Goal: Task Accomplishment & Management: Complete application form

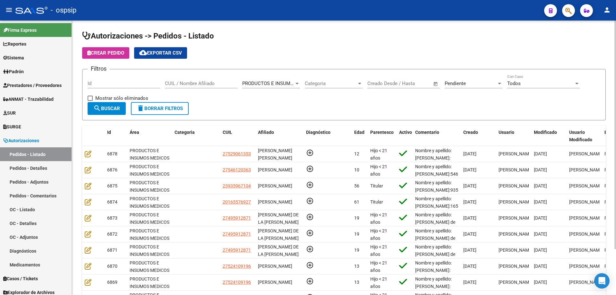
scroll to position [1, 0]
click at [175, 84] on input "CUIL / Nombre Afiliado" at bounding box center [201, 84] width 73 height 6
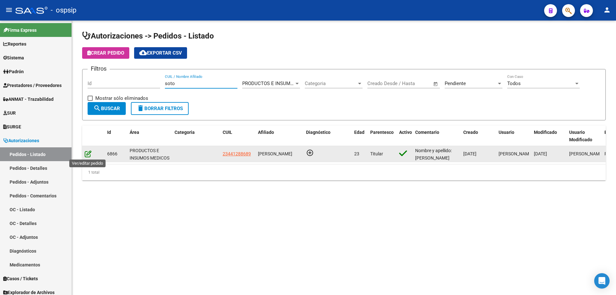
type input "soto"
click at [90, 151] on icon at bounding box center [88, 153] width 7 height 7
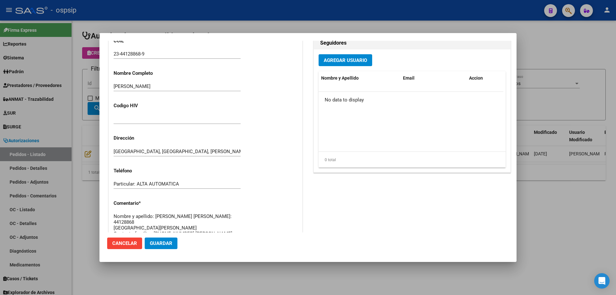
scroll to position [128, 0]
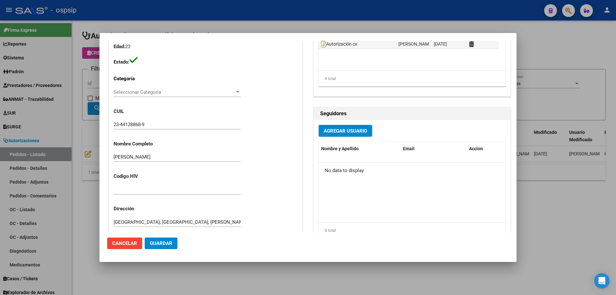
click at [91, 62] on div at bounding box center [308, 147] width 616 height 295
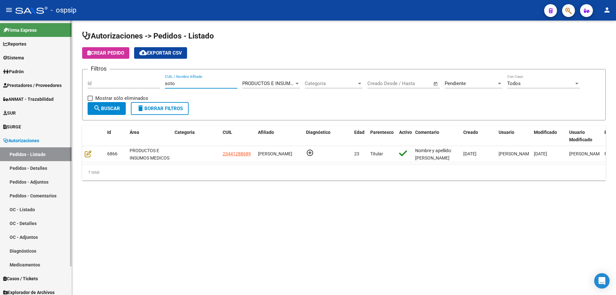
drag, startPoint x: 219, startPoint y: 85, endPoint x: 57, endPoint y: 77, distance: 161.9
click at [57, 77] on mat-sidenav-container "Firma Express Reportes Egresos Devengados Auditorías x Área Auditorías x Usuari…" at bounding box center [308, 158] width 616 height 274
click at [100, 83] on input "Id" at bounding box center [124, 84] width 73 height 6
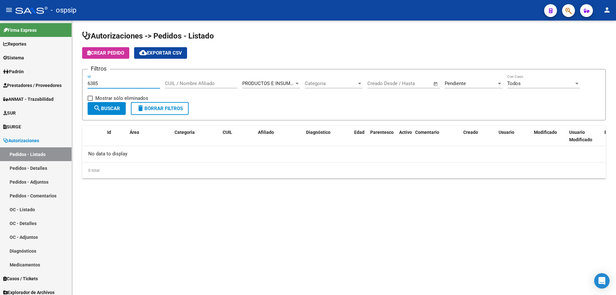
type input "6385"
click at [453, 80] on div "Pendiente Seleccionar Estado" at bounding box center [474, 81] width 58 height 14
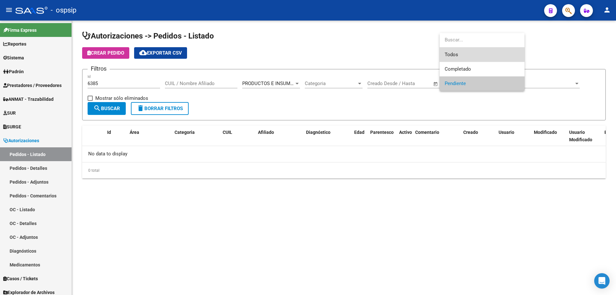
click at [449, 54] on span "Todos" at bounding box center [482, 54] width 75 height 14
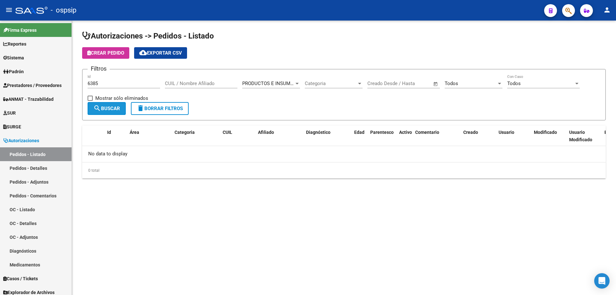
click at [97, 108] on mat-icon "search" at bounding box center [97, 108] width 8 height 8
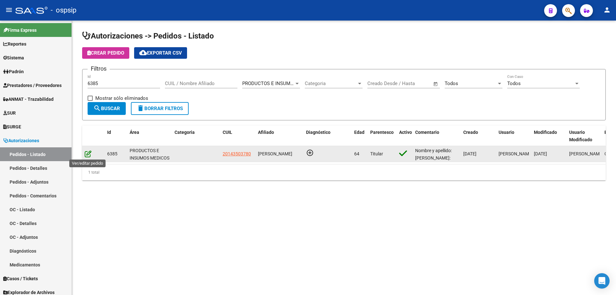
click at [88, 153] on icon at bounding box center [88, 153] width 7 height 7
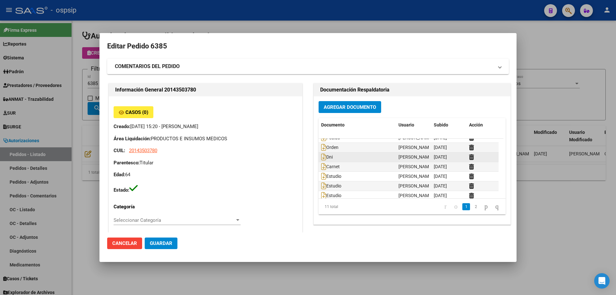
scroll to position [0, 0]
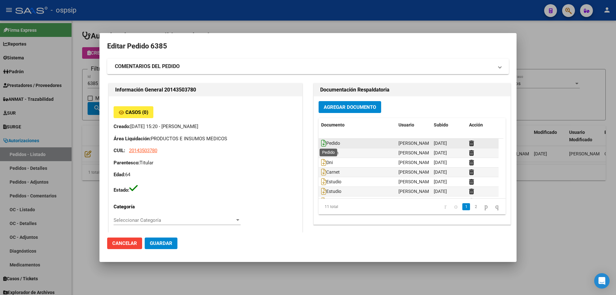
click at [322, 144] on icon at bounding box center [323, 143] width 5 height 7
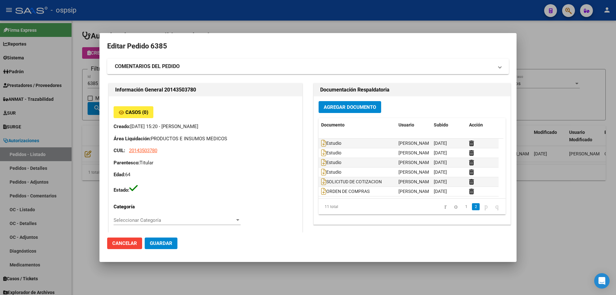
scroll to position [48, 0]
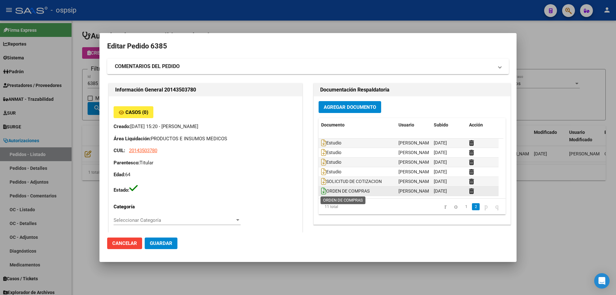
click at [321, 193] on icon at bounding box center [323, 190] width 5 height 7
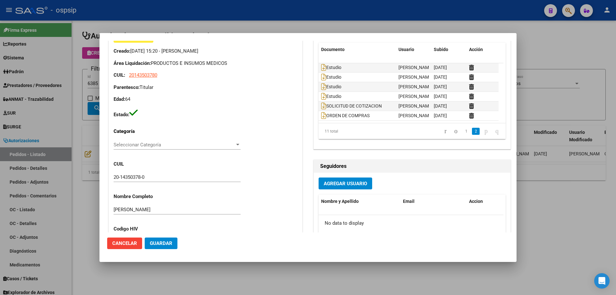
scroll to position [0, 0]
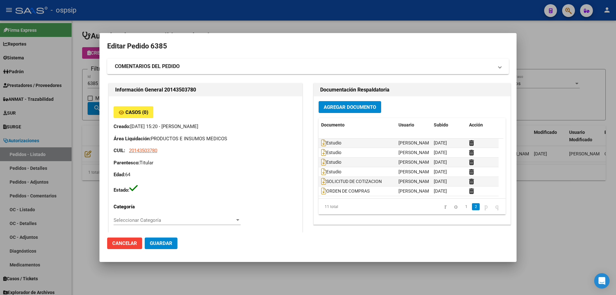
click at [85, 85] on div at bounding box center [308, 147] width 616 height 295
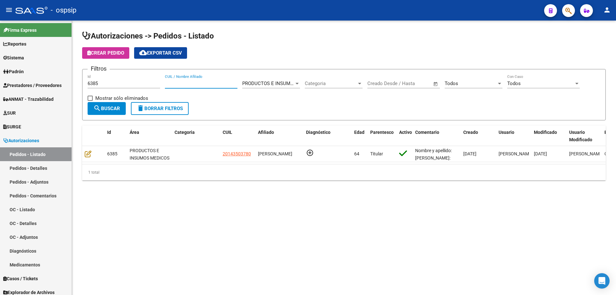
click at [220, 83] on input "CUIL / Nombre Afiliado" at bounding box center [201, 84] width 73 height 6
drag, startPoint x: 140, startPoint y: 80, endPoint x: 96, endPoint y: 80, distance: 44.0
click at [96, 80] on div "6385 Id" at bounding box center [124, 81] width 73 height 14
drag, startPoint x: 101, startPoint y: 83, endPoint x: 124, endPoint y: 91, distance: 24.2
click at [61, 83] on mat-sidenav-container "Firma Express Reportes Egresos Devengados Auditorías x Área Auditorías x Usuari…" at bounding box center [308, 158] width 616 height 274
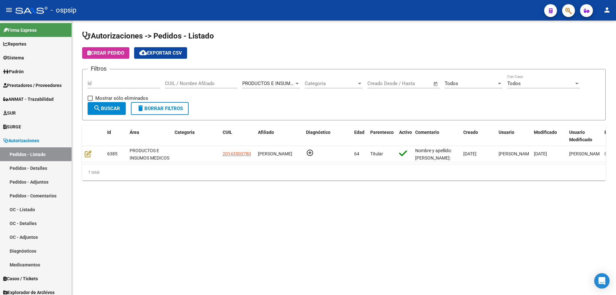
click at [215, 86] on div "CUIL / Nombre Afiliado" at bounding box center [201, 81] width 73 height 14
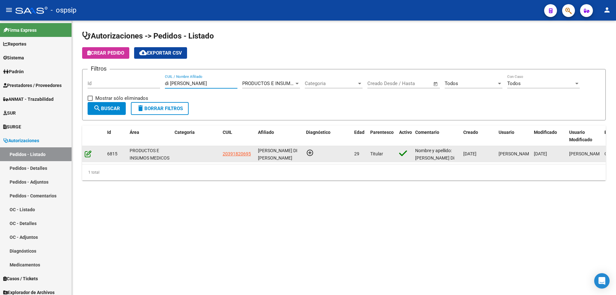
type input "di [PERSON_NAME]"
click at [90, 152] on icon at bounding box center [88, 153] width 7 height 7
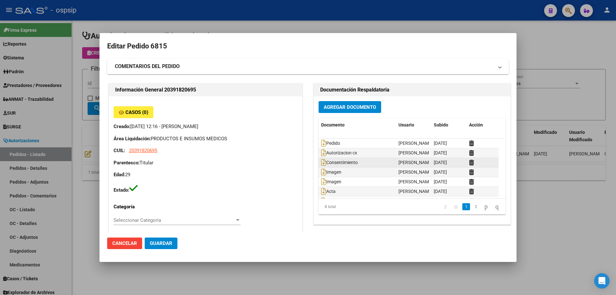
scroll to position [20, 0]
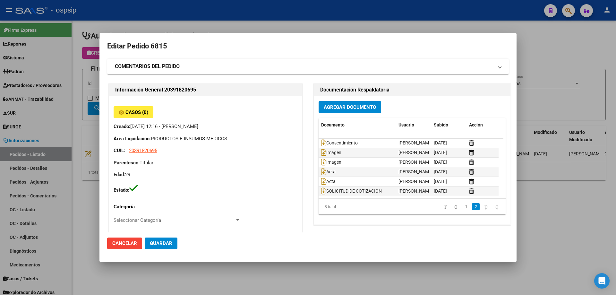
click at [46, 98] on div at bounding box center [308, 147] width 616 height 295
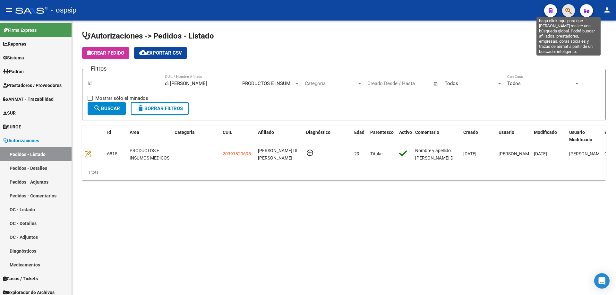
click at [571, 10] on icon "button" at bounding box center [568, 10] width 6 height 7
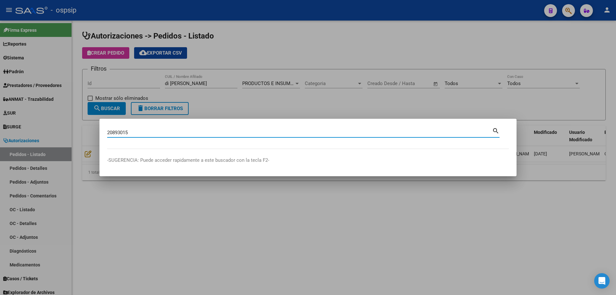
type input "20893015"
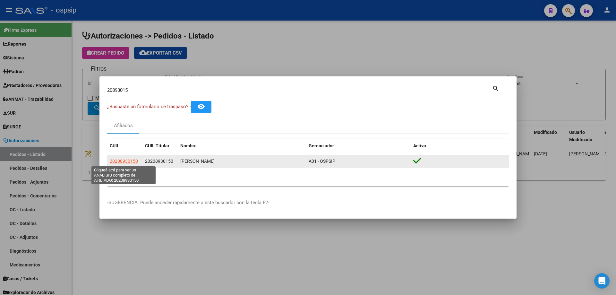
click at [133, 160] on span "20208930150" at bounding box center [124, 160] width 28 height 5
type textarea "20208930150"
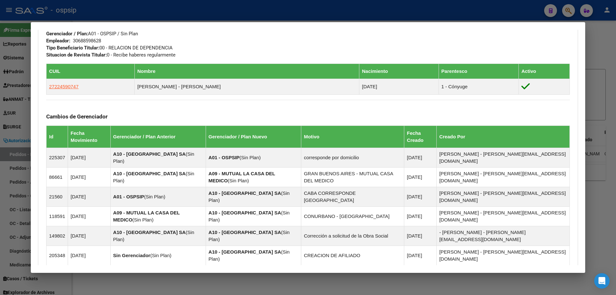
scroll to position [333, 0]
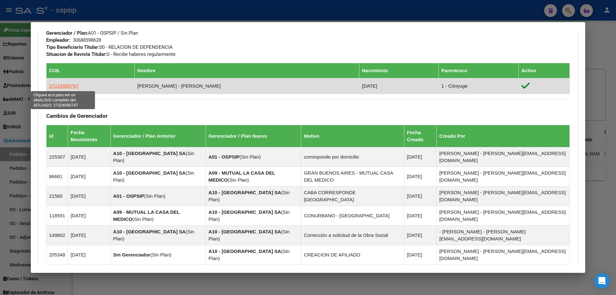
drag, startPoint x: 82, startPoint y: 87, endPoint x: 52, endPoint y: 87, distance: 30.5
click at [49, 87] on td "27224590747" at bounding box center [91, 86] width 88 height 16
copy span "27224590747"
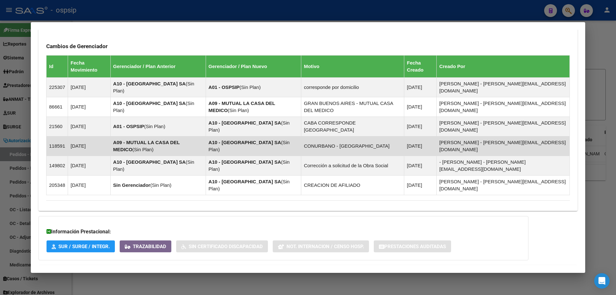
scroll to position [412, 0]
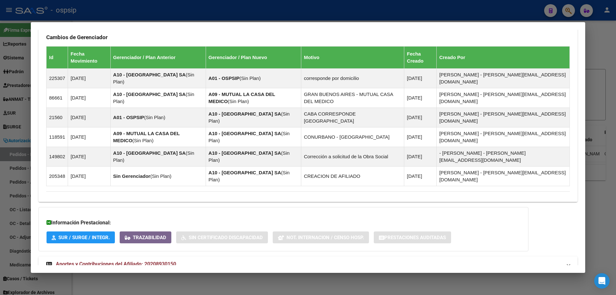
click at [92, 256] on mat-expansion-panel-header "Aportes y Contribuciones del Afiliado: 20208930150" at bounding box center [308, 263] width 539 height 15
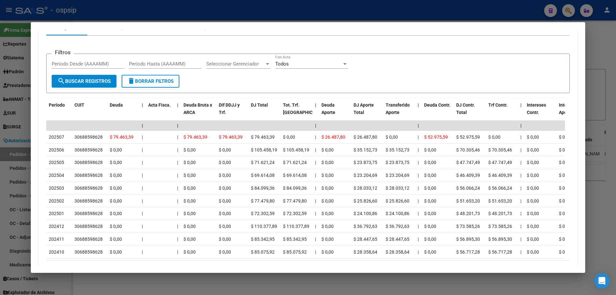
scroll to position [701, 0]
click at [2, 149] on div at bounding box center [308, 147] width 616 height 295
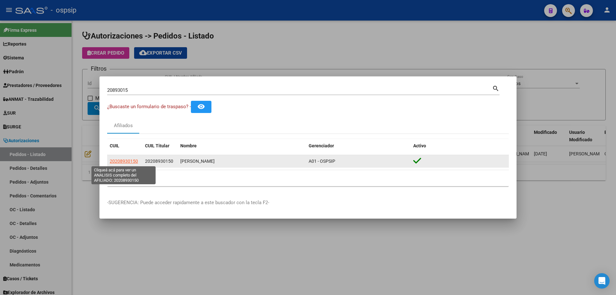
click at [123, 161] on span "20208930150" at bounding box center [124, 160] width 28 height 5
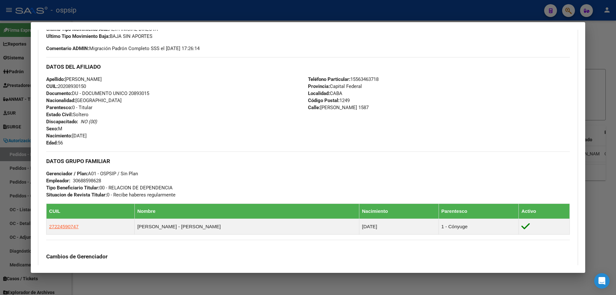
scroll to position [257, 0]
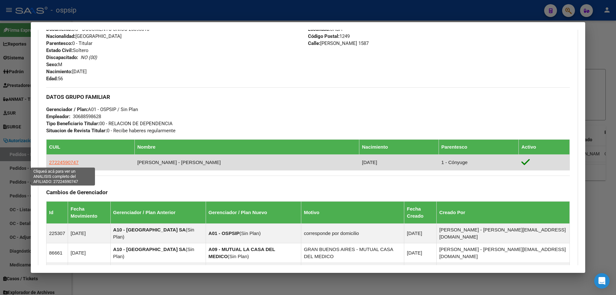
drag, startPoint x: 73, startPoint y: 162, endPoint x: 49, endPoint y: 164, distance: 23.8
click at [49, 164] on td "27224590747" at bounding box center [91, 163] width 88 height 16
copy span "27224590747"
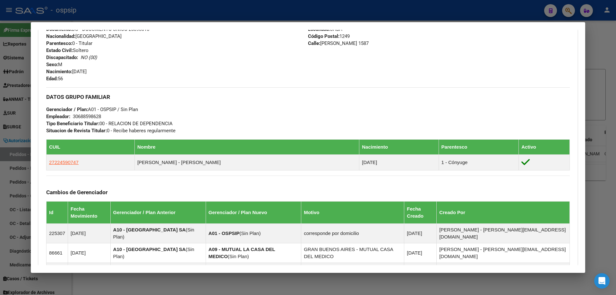
click at [16, 156] on div at bounding box center [308, 147] width 616 height 295
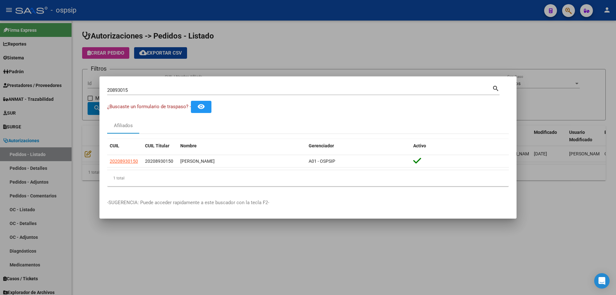
click at [43, 123] on div at bounding box center [308, 147] width 616 height 295
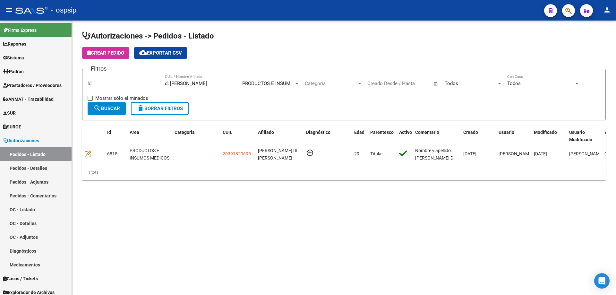
click at [107, 47] on app-list-header "Autorizaciones -> Pedidos - Listado Crear Pedido cloud_download Exportar CSV Fi…" at bounding box center [344, 76] width 524 height 90
click at [108, 47] on button "Crear Pedido" at bounding box center [105, 53] width 47 height 12
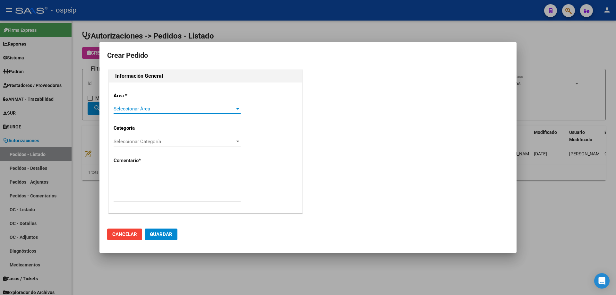
click at [145, 105] on div "Seleccionar Área Seleccionar Área" at bounding box center [177, 109] width 127 height 10
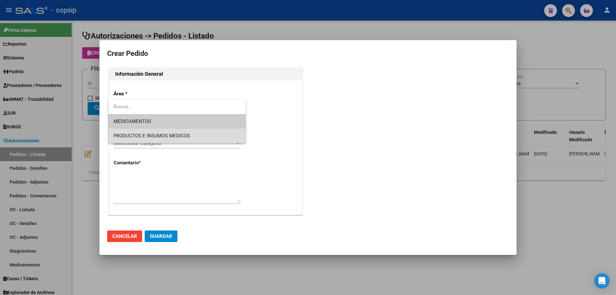
click at [150, 131] on span "PRODUCTOS E INSUMOS MEDICOS" at bounding box center [177, 136] width 127 height 14
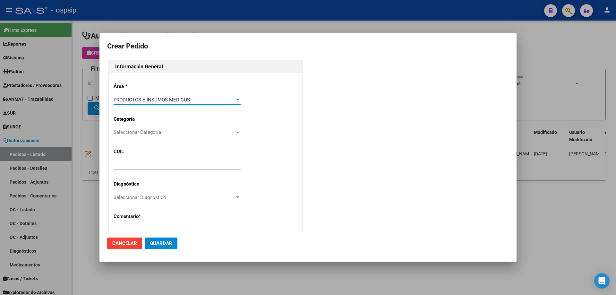
click at [152, 139] on div "Seleccionar Categoría Seleccionar Categoría" at bounding box center [177, 135] width 127 height 16
click at [154, 134] on span "Seleccionar Categoría" at bounding box center [174, 132] width 121 height 6
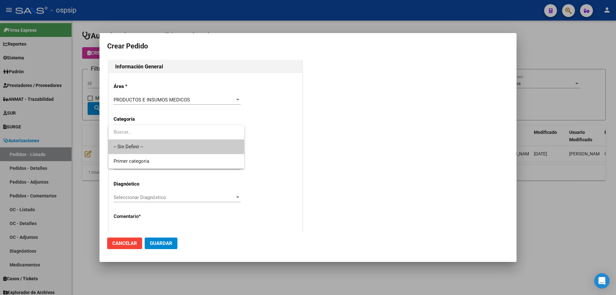
click at [155, 144] on span "-- Sin Definir --" at bounding box center [176, 147] width 125 height 14
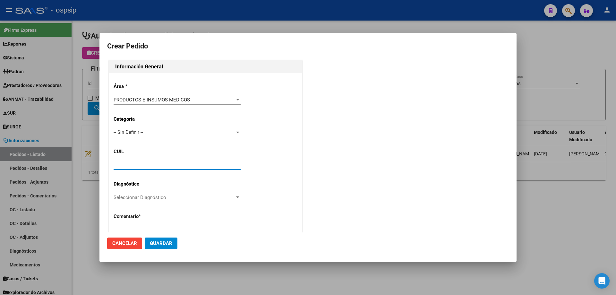
drag, startPoint x: 149, startPoint y: 165, endPoint x: 129, endPoint y: 166, distance: 19.6
click at [129, 166] on input "text" at bounding box center [177, 165] width 127 height 6
paste input "27-22459074-7"
type input "27-22459074-7"
type input "[PERSON_NAME]"
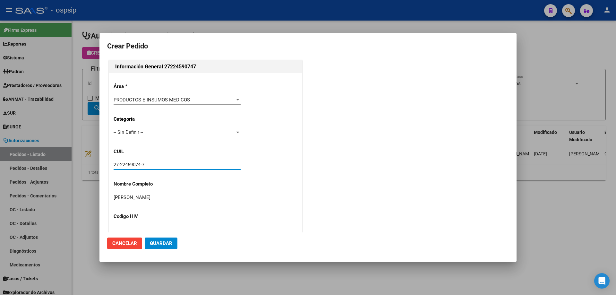
type input "[GEOGRAPHIC_DATA], [PERSON_NAME], [GEOGRAPHIC_DATA] 249"
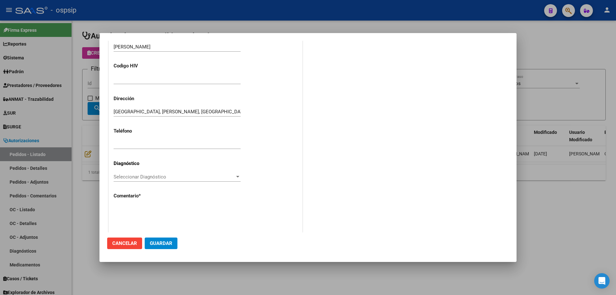
scroll to position [177, 0]
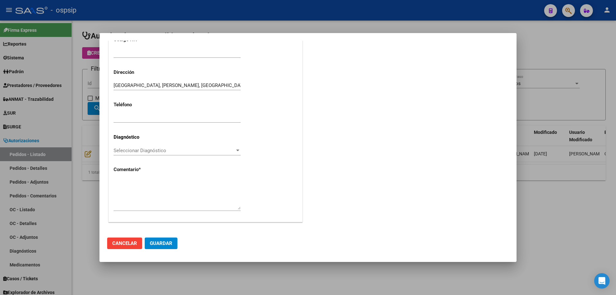
type input "27-22459074-7"
click at [149, 202] on textarea at bounding box center [177, 194] width 127 height 30
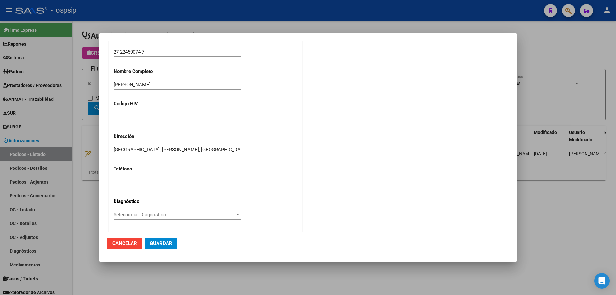
scroll to position [145, 0]
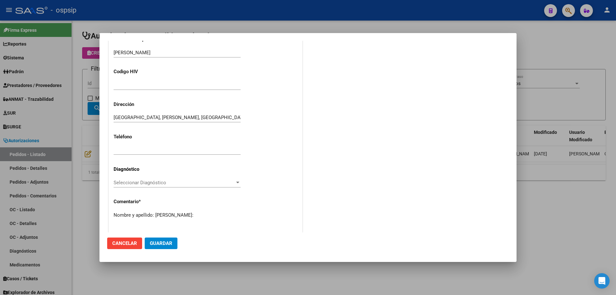
paste textarea "27224590747"
click at [158, 240] on button "Guardar" at bounding box center [161, 243] width 33 height 12
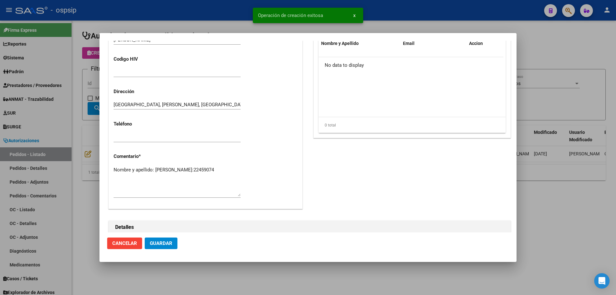
scroll to position [283, 0]
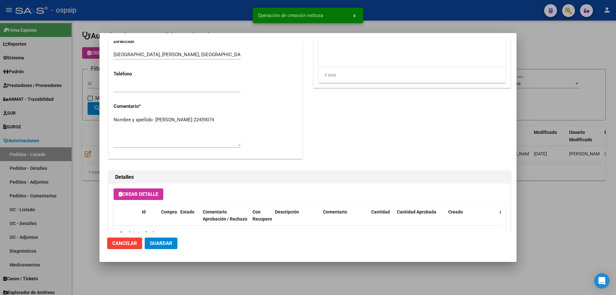
click at [147, 123] on textarea "Nombre y apellido: [PERSON_NAME]:22459074" at bounding box center [177, 131] width 127 height 30
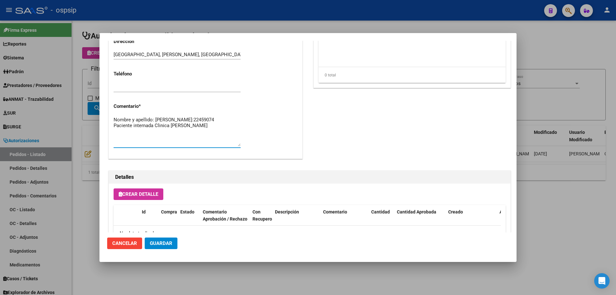
click at [170, 247] on button "Guardar" at bounding box center [161, 243] width 33 height 12
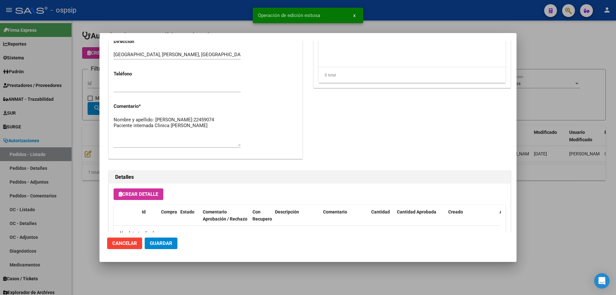
click at [203, 136] on textarea "Nombre y apellido: [PERSON_NAME]:22459074 Paciente internada Clinica [PERSON_NA…" at bounding box center [177, 131] width 127 height 30
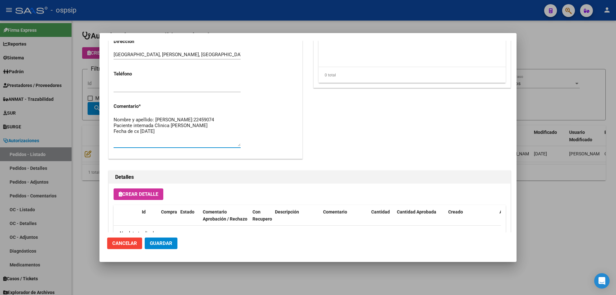
type textarea "Nombre y apellido: [PERSON_NAME]:22459074 Paciente internada Clinica [PERSON_NA…"
click at [167, 245] on span "Guardar" at bounding box center [161, 243] width 22 height 6
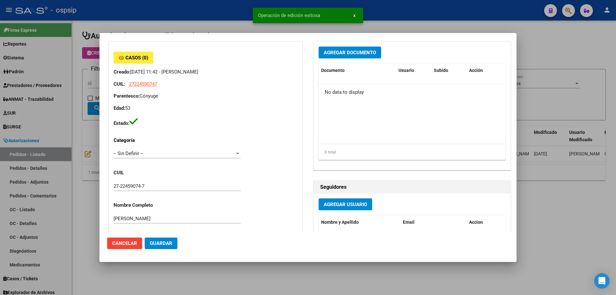
scroll to position [0, 0]
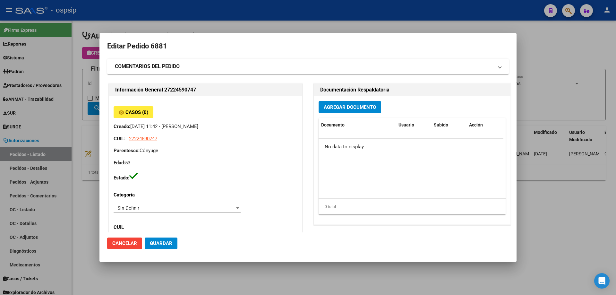
click at [332, 109] on span "Agregar Documento" at bounding box center [350, 107] width 52 height 6
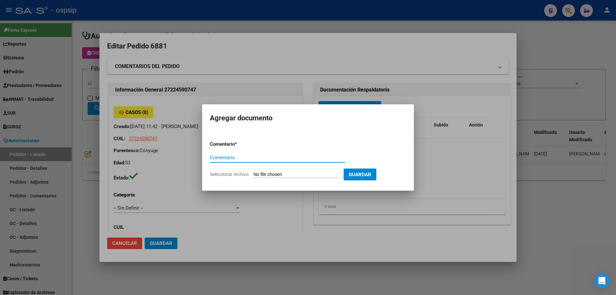
click at [289, 175] on input "Seleccionar Archivo" at bounding box center [295, 175] width 85 height 6
type input "C:\fakepath\pedido [PERSON_NAME].pdf"
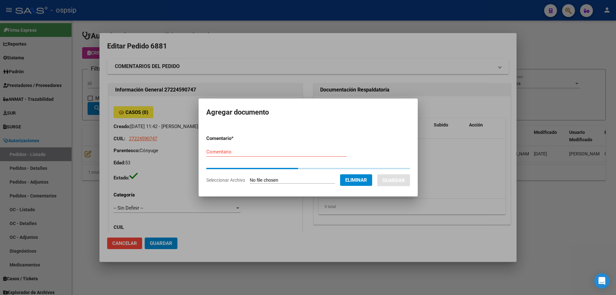
click at [241, 153] on input "Comentario" at bounding box center [276, 152] width 141 height 6
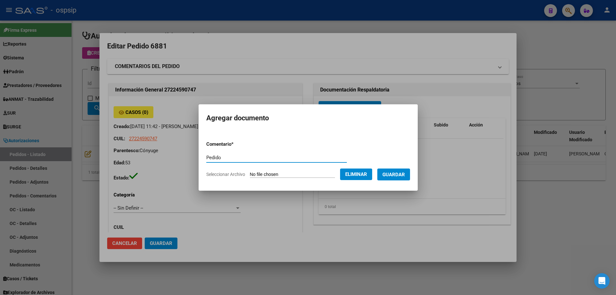
type input "Pedido"
click at [402, 176] on span "Guardar" at bounding box center [393, 175] width 22 height 6
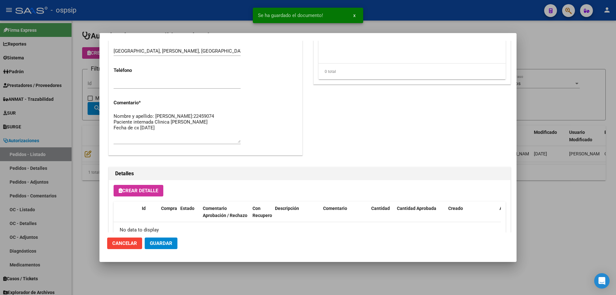
scroll to position [353, 0]
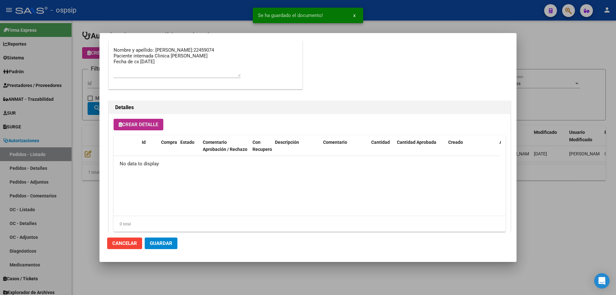
click at [152, 127] on span "Crear Detalle" at bounding box center [138, 125] width 39 height 6
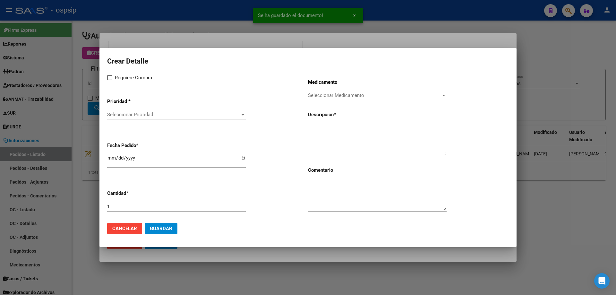
click at [152, 114] on span "Seleccionar Prioridad" at bounding box center [173, 115] width 133 height 6
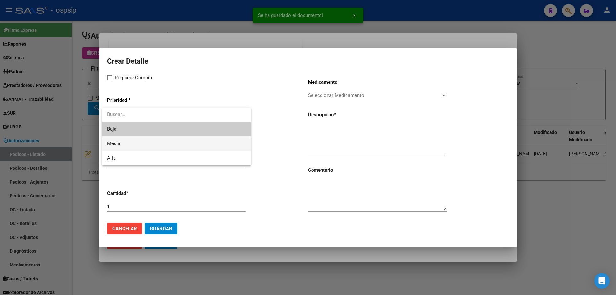
click at [125, 150] on span "Media" at bounding box center [176, 143] width 139 height 14
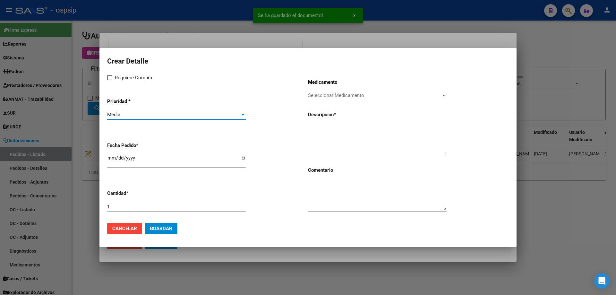
click at [135, 116] on div "Media" at bounding box center [173, 115] width 133 height 6
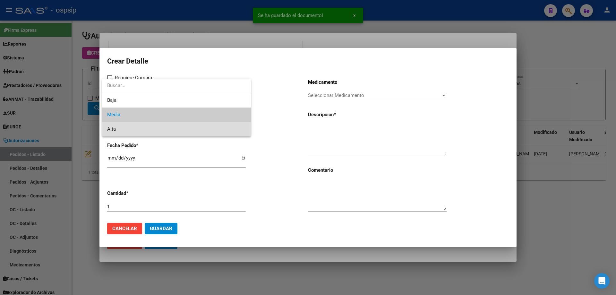
click at [133, 127] on span "Alta" at bounding box center [176, 129] width 139 height 14
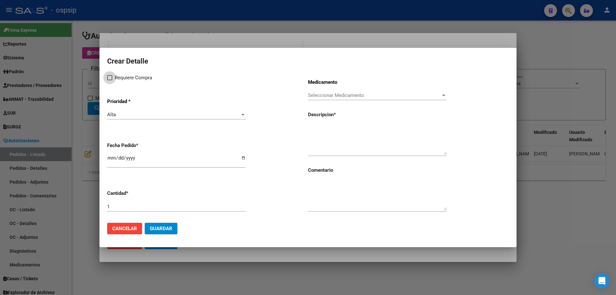
click at [117, 81] on span "Requiere Compra" at bounding box center [133, 78] width 37 height 8
click at [110, 81] on input "Requiere Compra" at bounding box center [109, 80] width 0 height 0
checkbox input "true"
click at [318, 94] on span "Seleccionar Medicamento" at bounding box center [374, 95] width 133 height 6
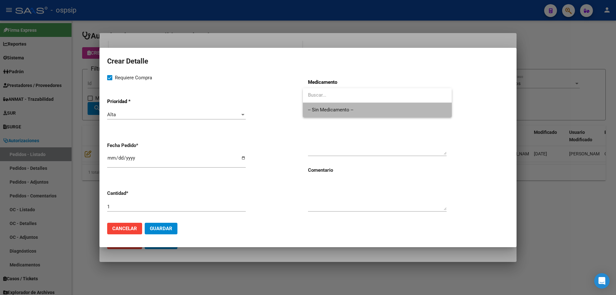
click at [316, 110] on span "-- Sin Medicamento --" at bounding box center [377, 110] width 139 height 14
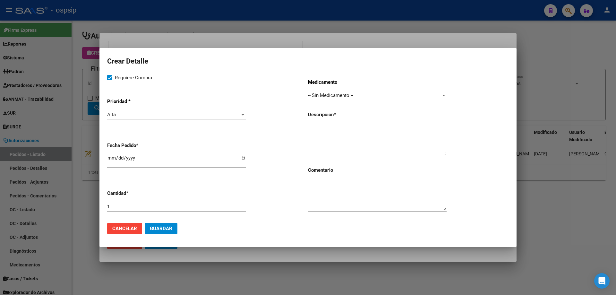
click at [325, 127] on textarea at bounding box center [377, 139] width 139 height 30
click at [112, 158] on input "[DATE]" at bounding box center [176, 160] width 139 height 10
type input "[DATE]"
click at [343, 133] on textarea at bounding box center [377, 139] width 139 height 30
type textarea "[MEDICAL_DATA]"
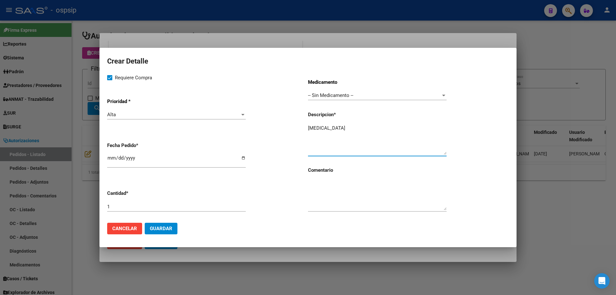
drag, startPoint x: 339, startPoint y: 127, endPoint x: 210, endPoint y: 112, distance: 129.2
click at [210, 112] on div "Requiere Compra Prioridad * Alta Seleccionar Prioridad Fecha Pedido * [DATE] Ca…" at bounding box center [308, 146] width 402 height 144
type textarea "Microcateter 2.8fr tipo maestro"
click at [172, 230] on button "Guardar" at bounding box center [161, 229] width 33 height 12
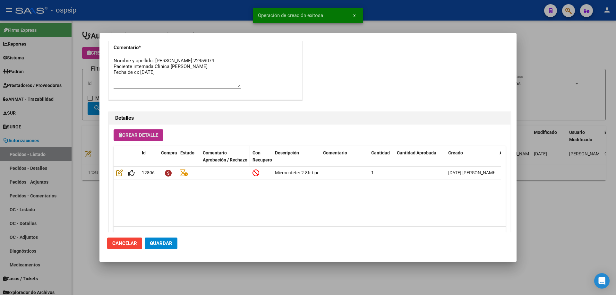
scroll to position [365, 0]
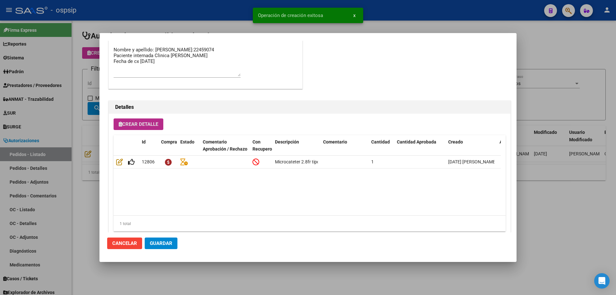
click at [134, 124] on span "Crear Detalle" at bounding box center [138, 124] width 39 height 6
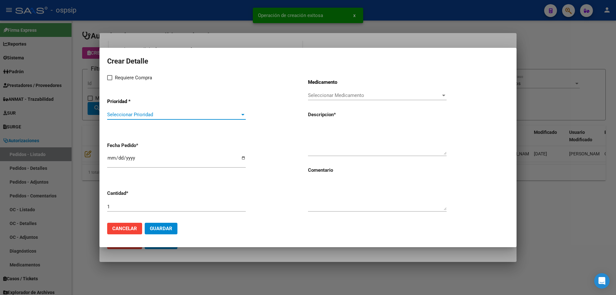
click at [146, 112] on span "Seleccionar Prioridad" at bounding box center [173, 115] width 133 height 6
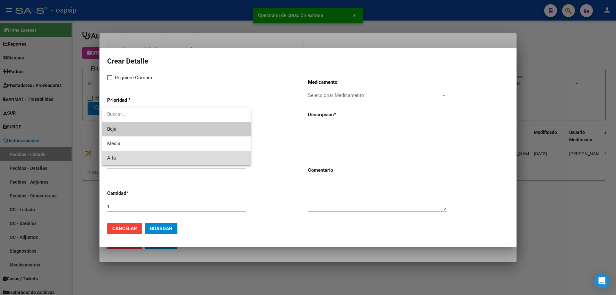
click at [134, 156] on span "Alta" at bounding box center [176, 158] width 139 height 14
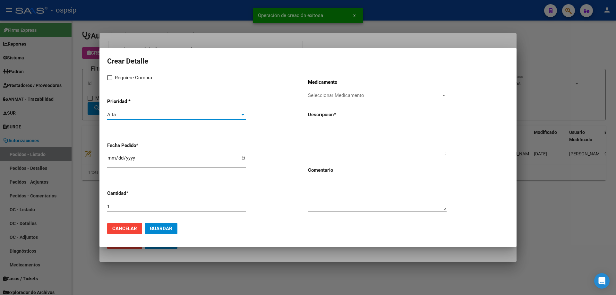
click at [128, 74] on span "Requiere Compra" at bounding box center [133, 78] width 37 height 8
click at [110, 80] on input "Requiere Compra" at bounding box center [109, 80] width 0 height 0
checkbox input "true"
click at [300, 90] on div "Requiere Compra Prioridad * Alta Seleccionar Prioridad Fecha Pedido * [DATE] Ca…" at bounding box center [207, 146] width 201 height 144
click at [315, 92] on div "Seleccionar Medicamento Seleccionar Medicamento" at bounding box center [377, 95] width 139 height 10
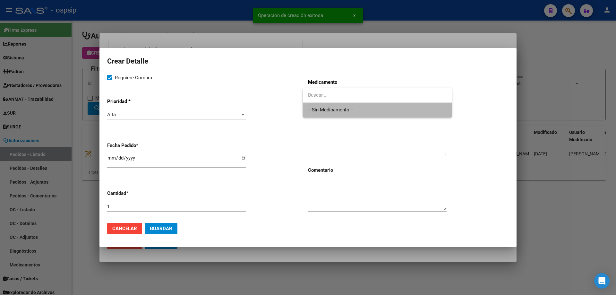
click at [318, 104] on span "-- Sin Medicamento --" at bounding box center [377, 110] width 139 height 14
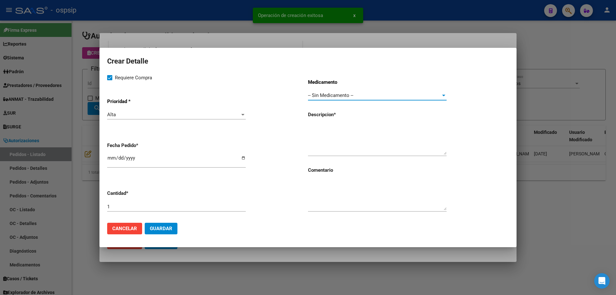
click at [111, 158] on input "[DATE]" at bounding box center [176, 160] width 139 height 10
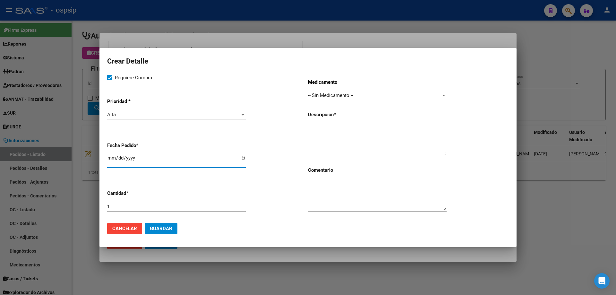
type input "[DATE]"
click at [353, 130] on textarea at bounding box center [377, 139] width 139 height 30
type textarea "Microcoil fibrado 0,014 3mm"
click at [192, 207] on input "1" at bounding box center [176, 207] width 139 height 6
type input "3"
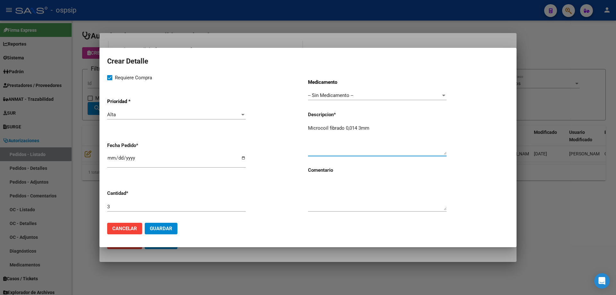
drag, startPoint x: 374, startPoint y: 128, endPoint x: 302, endPoint y: 125, distance: 72.9
click at [302, 125] on div "Requiere Compra Prioridad * Alta Seleccionar Prioridad Fecha Pedido * [DATE] Ca…" at bounding box center [308, 146] width 402 height 144
click at [162, 229] on span "Guardar" at bounding box center [161, 229] width 22 height 6
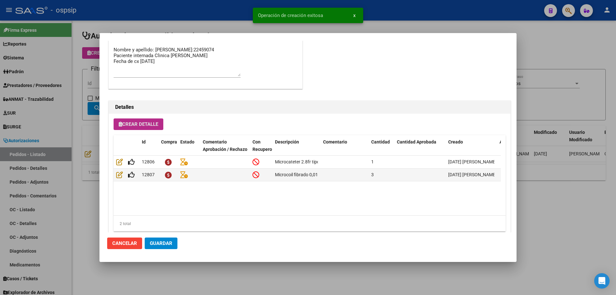
click at [150, 119] on button "Crear Detalle" at bounding box center [139, 124] width 50 height 12
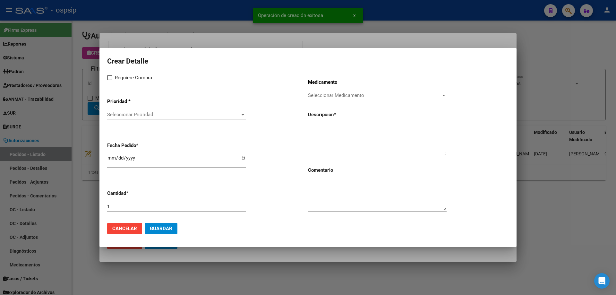
drag, startPoint x: 340, startPoint y: 124, endPoint x: 335, endPoint y: 128, distance: 6.2
click at [335, 128] on textarea at bounding box center [377, 139] width 139 height 30
paste textarea "Microcoil fibrado 0,014 3mm"
type textarea "Microcoil fibrado 0,014 3mm"
click at [371, 92] on div "Seleccionar Medicamento Seleccionar Medicamento" at bounding box center [377, 95] width 139 height 10
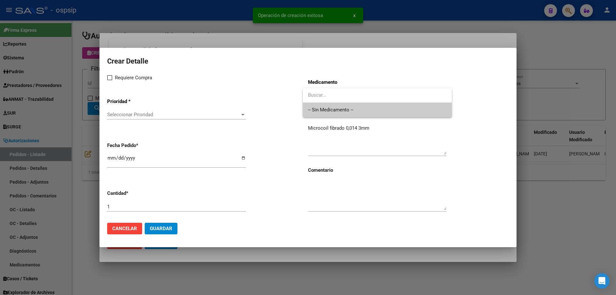
click at [364, 111] on span "-- Sin Medicamento --" at bounding box center [377, 110] width 139 height 14
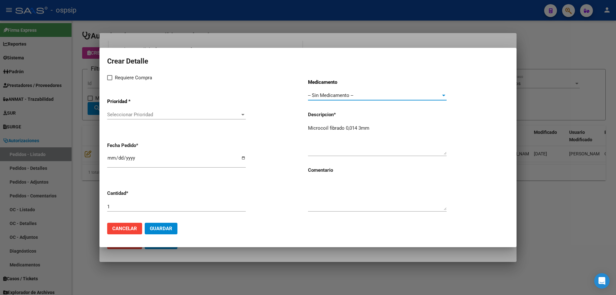
click at [108, 158] on input "[DATE]" at bounding box center [176, 160] width 139 height 10
type input "[DATE]"
click at [201, 115] on span "Seleccionar Prioridad" at bounding box center [173, 115] width 133 height 6
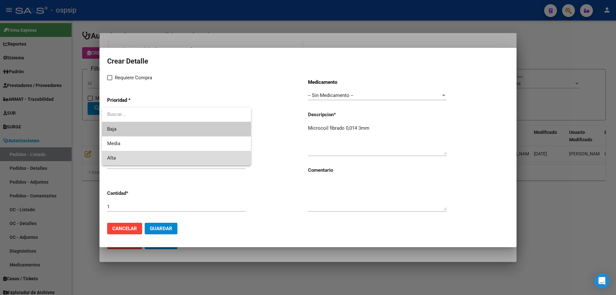
click at [179, 155] on span "Alta" at bounding box center [176, 158] width 139 height 14
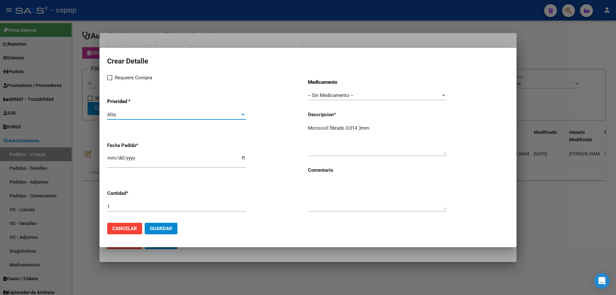
click at [118, 79] on span "Requiere Compra" at bounding box center [133, 78] width 37 height 8
click at [110, 80] on input "Requiere Compra" at bounding box center [109, 80] width 0 height 0
checkbox input "true"
click at [378, 129] on textarea "Microcoil fibrado 0,014 3mm" at bounding box center [377, 139] width 139 height 30
type textarea "Microcoil fibrado 0,014 4mm"
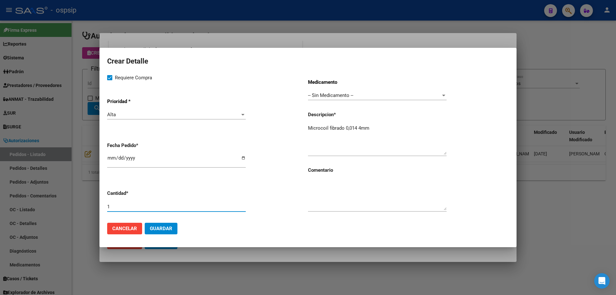
click at [170, 206] on input "1" at bounding box center [176, 207] width 139 height 6
type input "3"
click at [168, 230] on span "Guardar" at bounding box center [161, 229] width 22 height 6
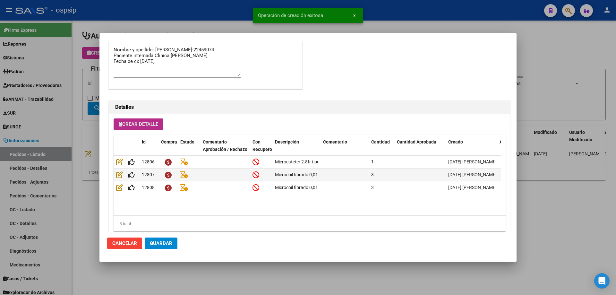
click at [158, 127] on span "Crear Detalle" at bounding box center [138, 124] width 39 height 6
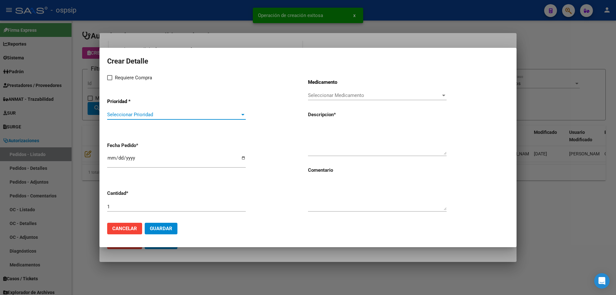
click at [161, 113] on span "Seleccionar Prioridad" at bounding box center [173, 115] width 133 height 6
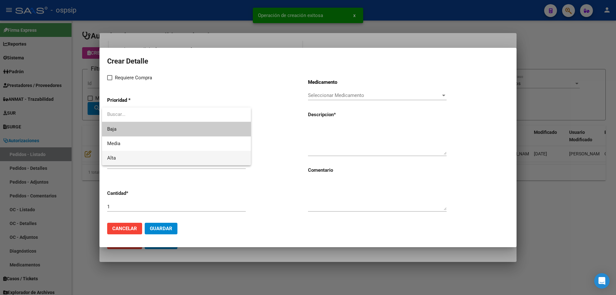
click at [140, 155] on span "Alta" at bounding box center [176, 158] width 139 height 14
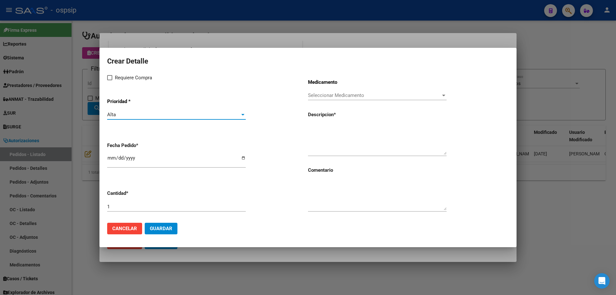
click at [123, 77] on span "Requiere Compra" at bounding box center [133, 78] width 37 height 8
click at [110, 80] on input "Requiere Compra" at bounding box center [109, 80] width 0 height 0
checkbox input "true"
click at [324, 89] on div "Medicamento Seleccionar Medicamento Seleccionar Medicamento Descripcion * Comen…" at bounding box center [408, 146] width 201 height 144
click at [324, 93] on span "Seleccionar Medicamento" at bounding box center [374, 95] width 133 height 6
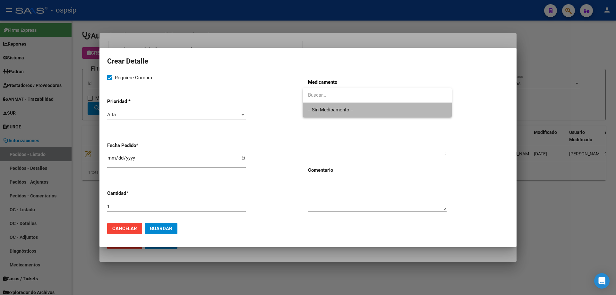
click at [321, 107] on span "-- Sin Medicamento --" at bounding box center [377, 110] width 139 height 14
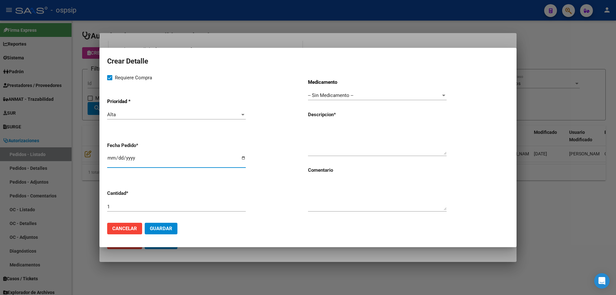
click at [110, 159] on input "[DATE]" at bounding box center [176, 160] width 139 height 10
type input "[DATE]"
click at [345, 127] on textarea at bounding box center [377, 139] width 139 height 30
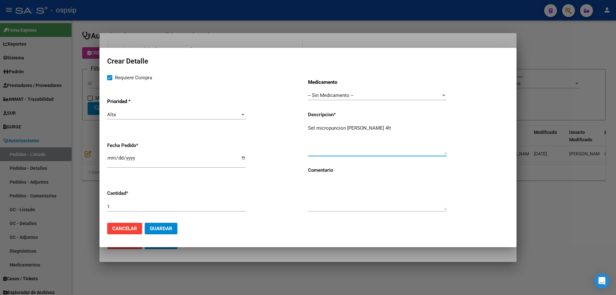
drag, startPoint x: 399, startPoint y: 129, endPoint x: 301, endPoint y: 121, distance: 98.5
click at [301, 121] on div "Requiere Compra Prioridad * Alta Seleccionar Prioridad Fecha Pedido * [DATE] Ca…" at bounding box center [308, 146] width 402 height 144
type textarea "Set micropuncion [PERSON_NAME] 4fr"
click at [118, 230] on span "Cancelar" at bounding box center [124, 229] width 25 height 6
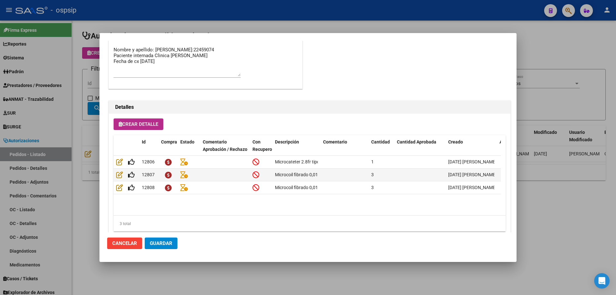
click at [154, 240] on button "Guardar" at bounding box center [161, 243] width 33 height 12
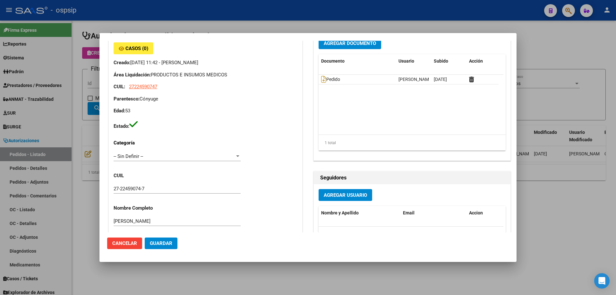
scroll to position [0, 0]
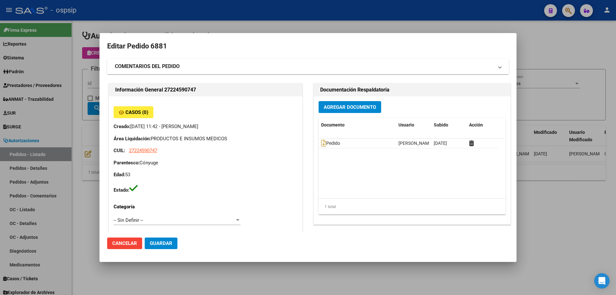
click at [80, 86] on div at bounding box center [308, 147] width 616 height 295
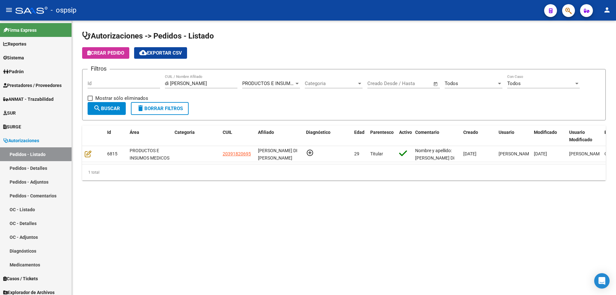
drag, startPoint x: 190, startPoint y: 83, endPoint x: 121, endPoint y: 81, distance: 68.7
click at [121, 81] on div "Filtros Id di [PERSON_NAME] CUIL / Nombre Afiliado PRODUCTOS E INSUMOS MEDICOS …" at bounding box center [344, 88] width 513 height 28
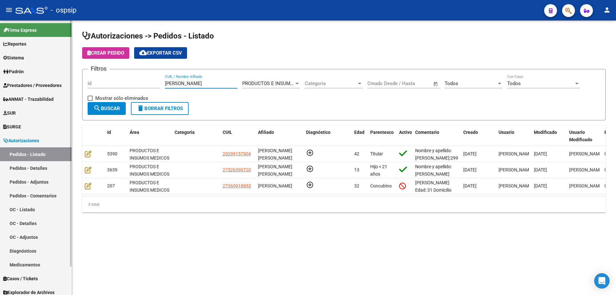
drag, startPoint x: 189, startPoint y: 82, endPoint x: 0, endPoint y: 64, distance: 189.6
click at [0, 64] on mat-sidenav-container "Firma Express Reportes Egresos Devengados Auditorías x Área Auditorías x Usuari…" at bounding box center [308, 158] width 616 height 274
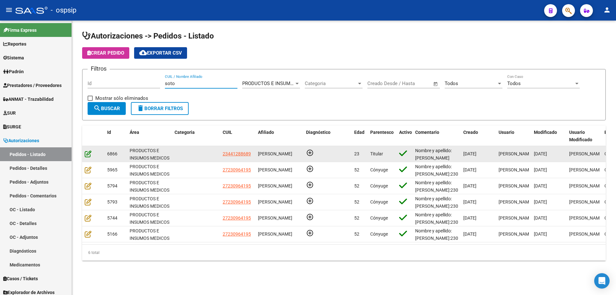
type input "soto"
click at [89, 155] on icon at bounding box center [88, 153] width 7 height 7
